Goal: Book appointment/travel/reservation

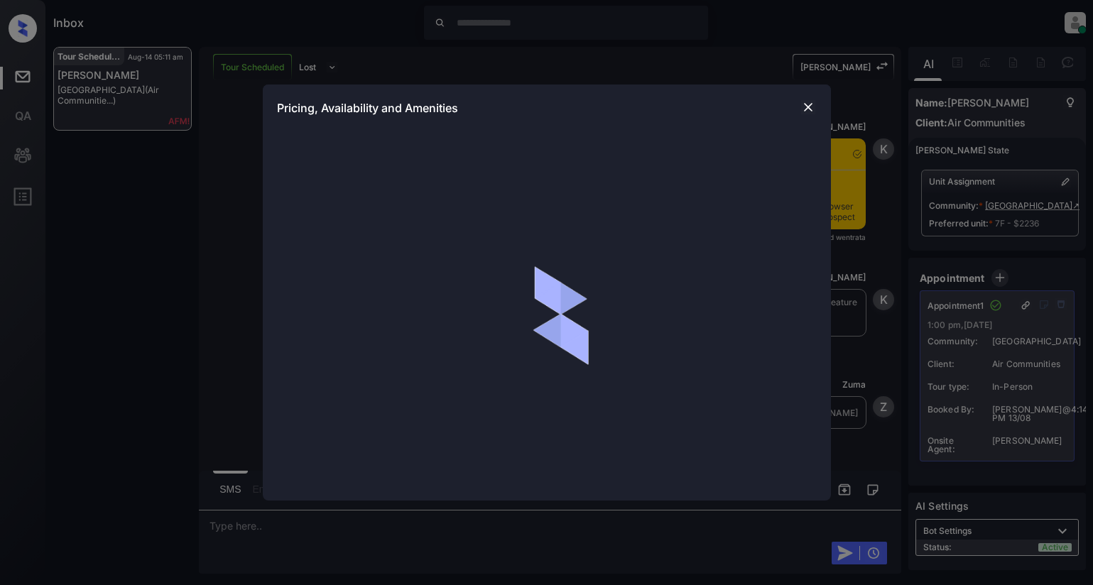
scroll to position [2703, 0]
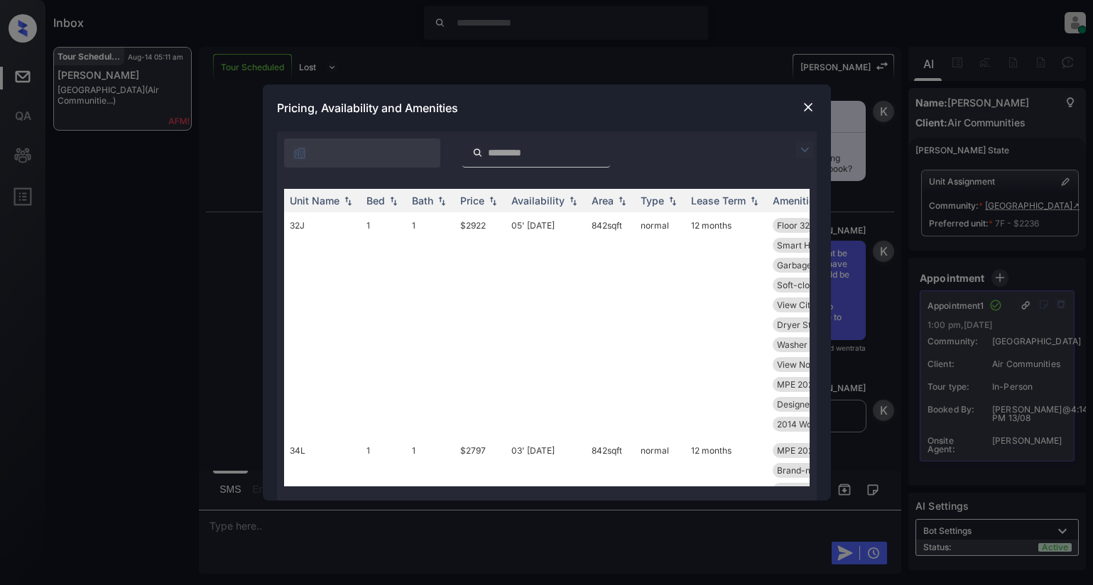
click at [805, 156] on img at bounding box center [804, 149] width 17 height 17
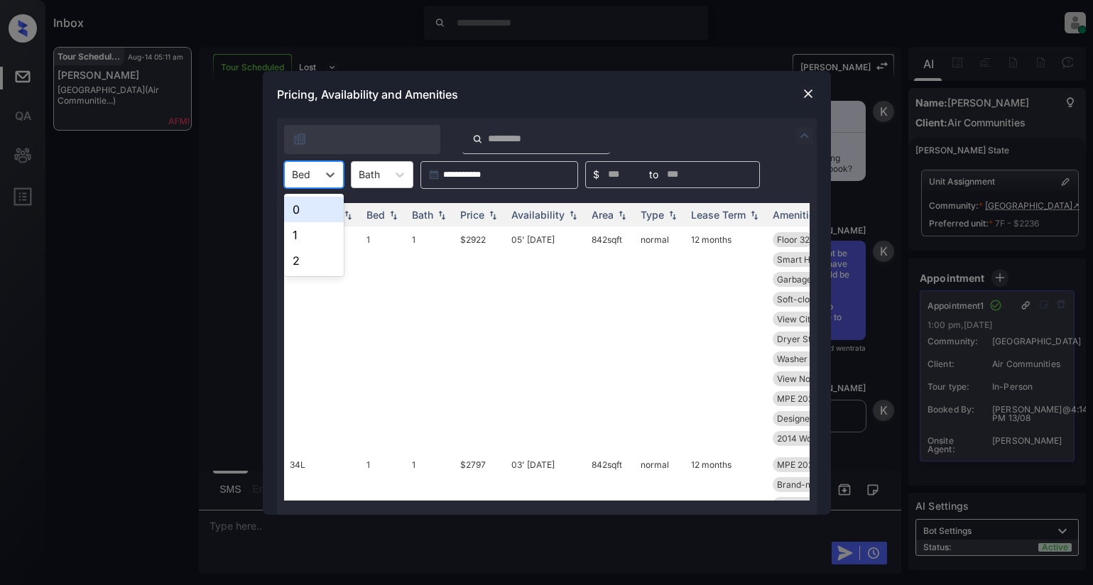
click at [303, 171] on div at bounding box center [301, 174] width 18 height 15
click at [299, 230] on div "1" at bounding box center [314, 235] width 60 height 26
click at [482, 217] on div "Price" at bounding box center [472, 215] width 24 height 12
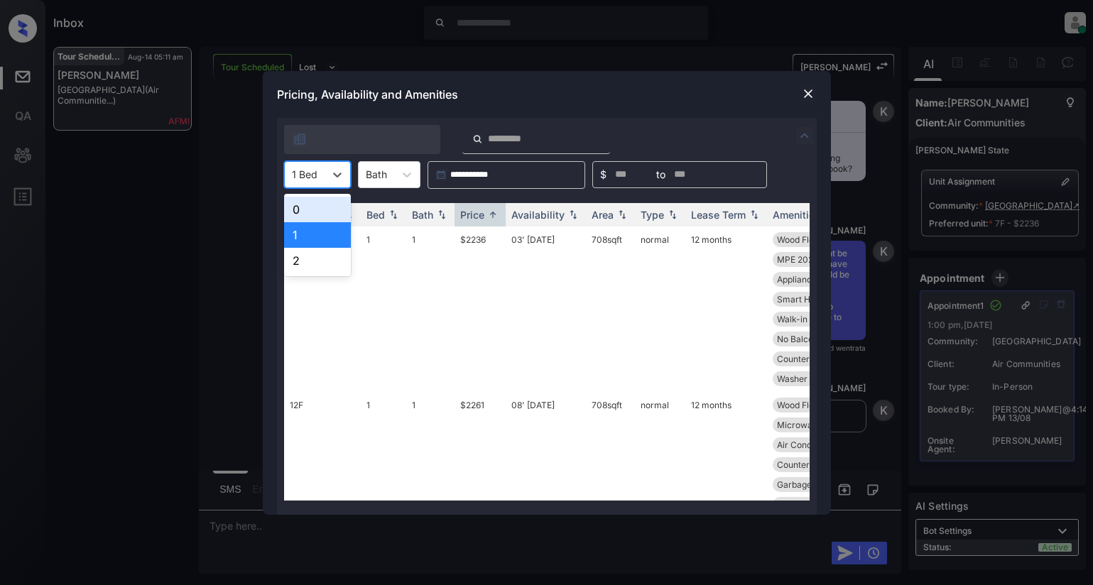
click at [321, 180] on div "1 Bed" at bounding box center [305, 174] width 40 height 21
click at [322, 205] on div "0" at bounding box center [317, 210] width 67 height 26
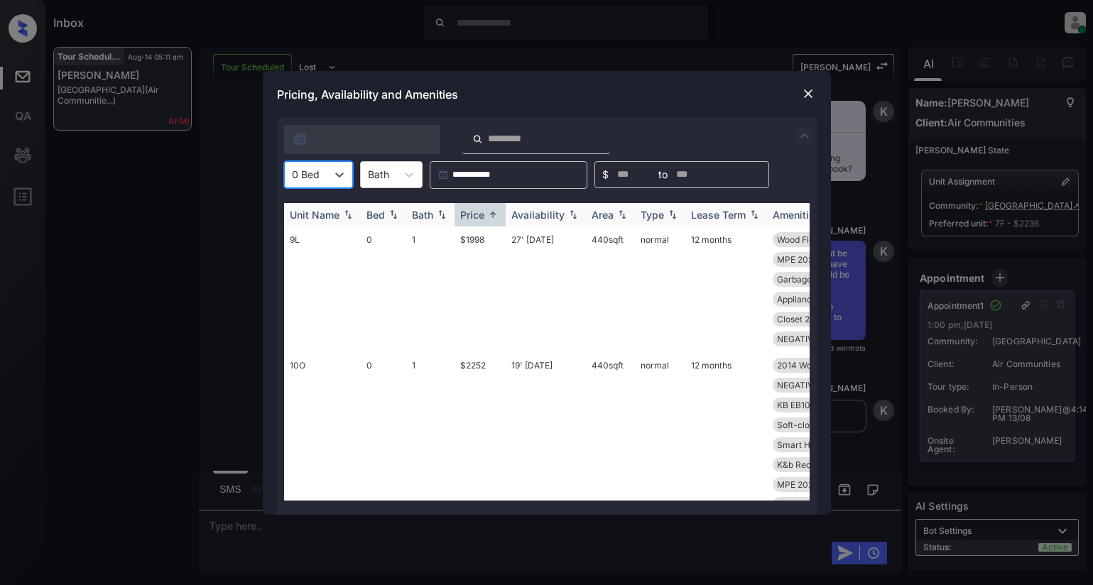
click at [479, 218] on div "Price" at bounding box center [472, 215] width 24 height 12
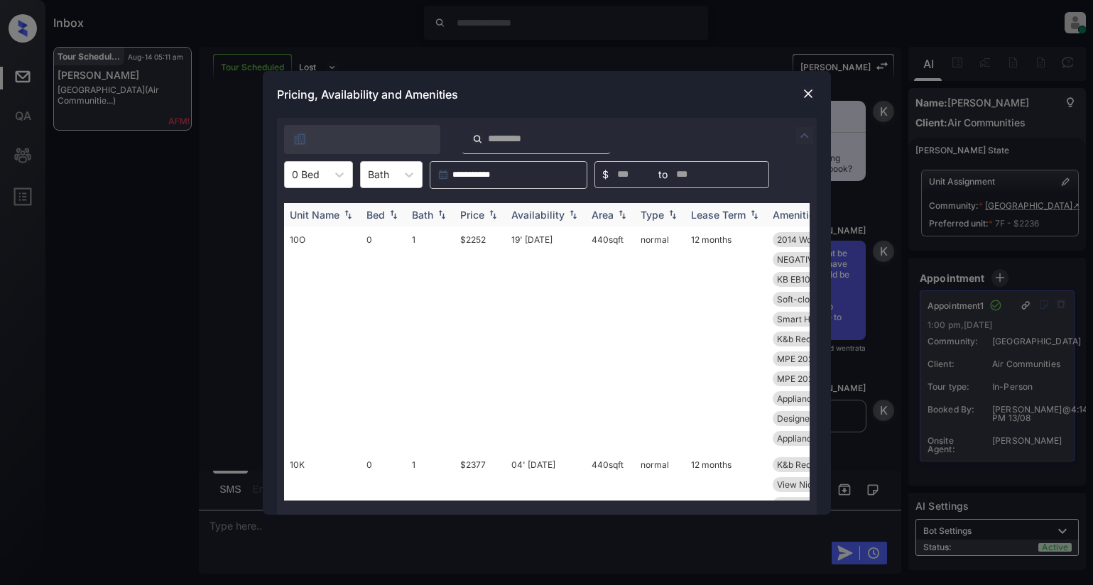
click at [479, 218] on div "Price" at bounding box center [472, 215] width 24 height 12
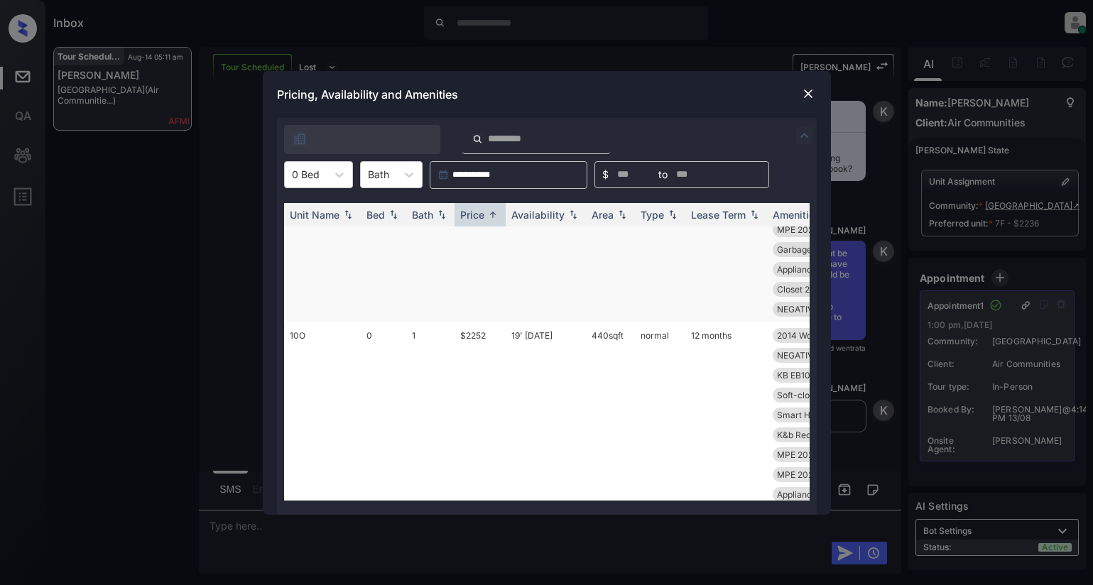
scroll to position [142, 0]
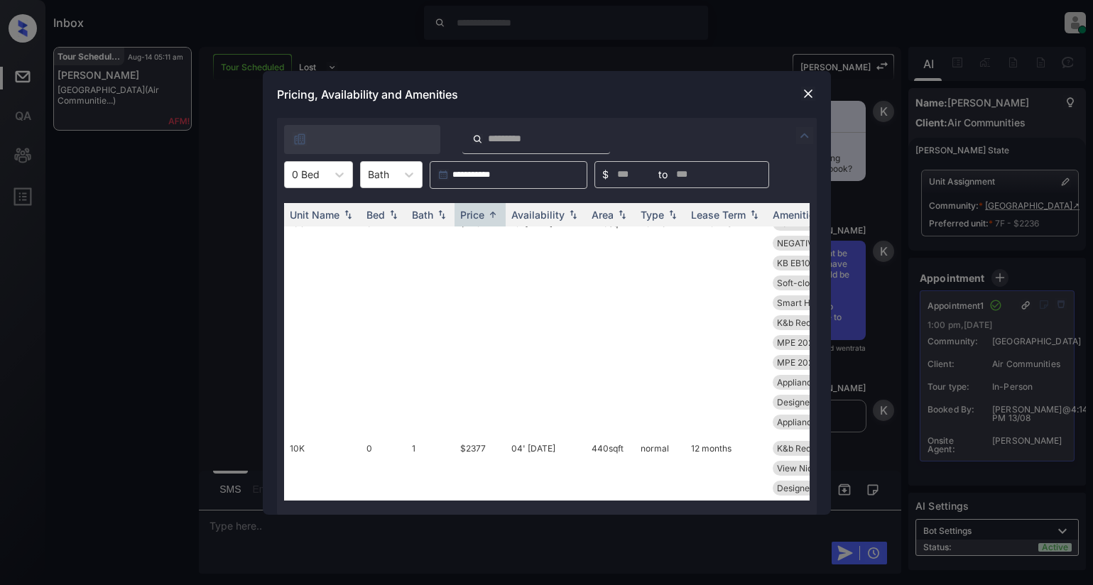
click at [806, 88] on img at bounding box center [808, 94] width 14 height 14
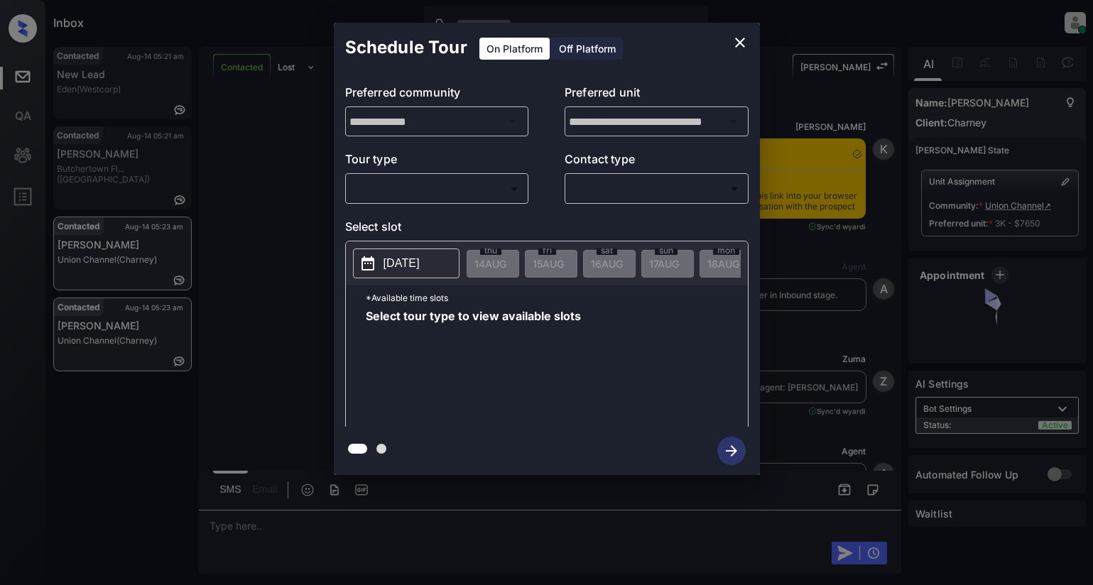
scroll to position [5417, 0]
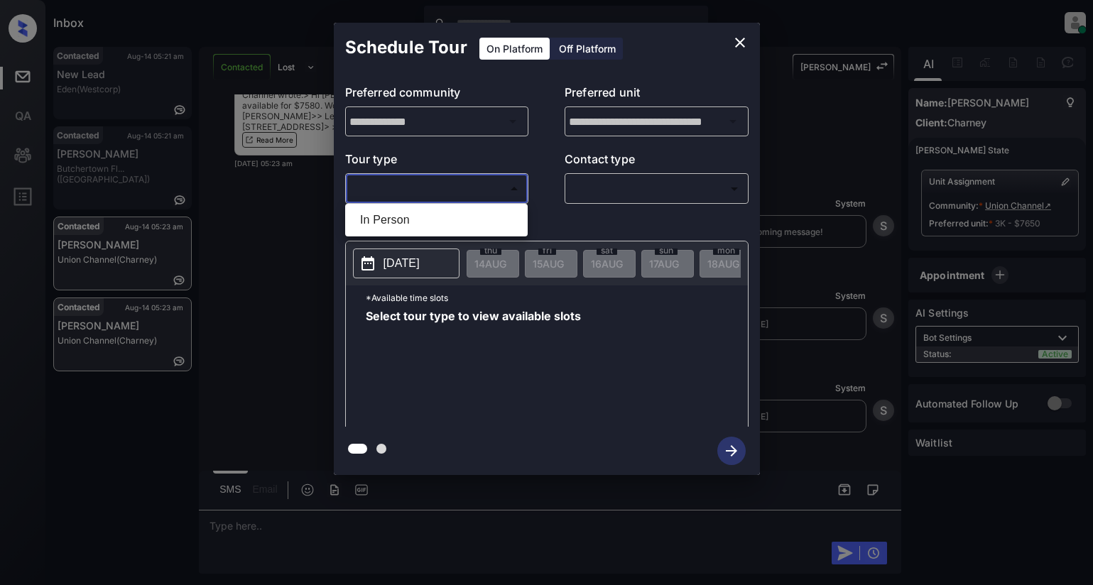
click at [501, 196] on body "Inbox Dominic Ceralde Online Set yourself offline Set yourself on break Profile…" at bounding box center [546, 292] width 1093 height 585
click at [495, 214] on li "In Person" at bounding box center [436, 220] width 175 height 26
type input "********"
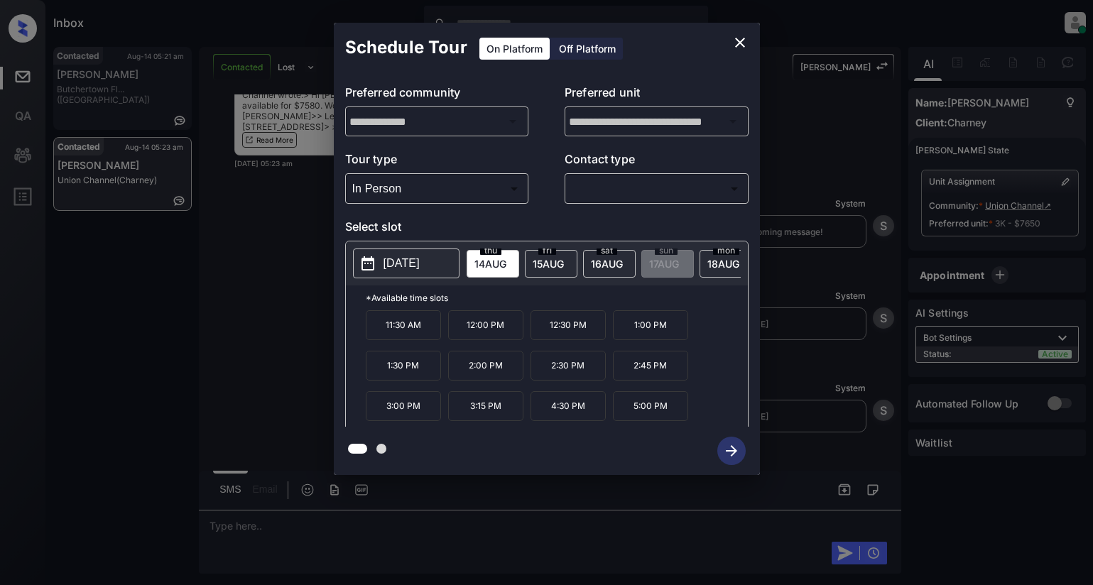
click at [413, 263] on p "2025-08-14" at bounding box center [402, 263] width 36 height 17
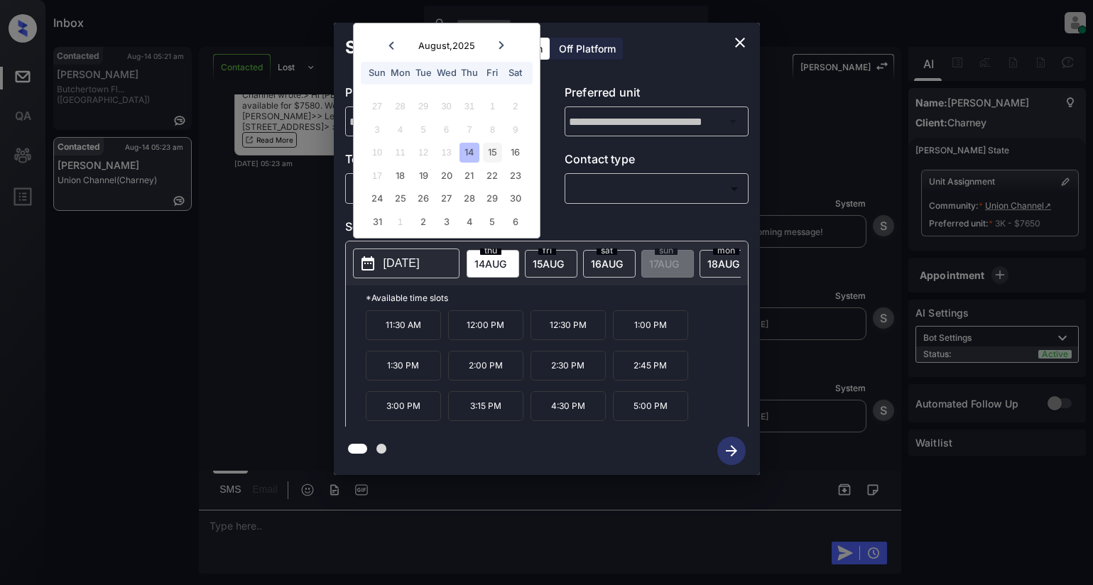
click at [492, 151] on div "15" at bounding box center [492, 152] width 19 height 19
click at [736, 36] on icon "close" at bounding box center [740, 42] width 17 height 17
